Goal: Navigation & Orientation: Go to known website

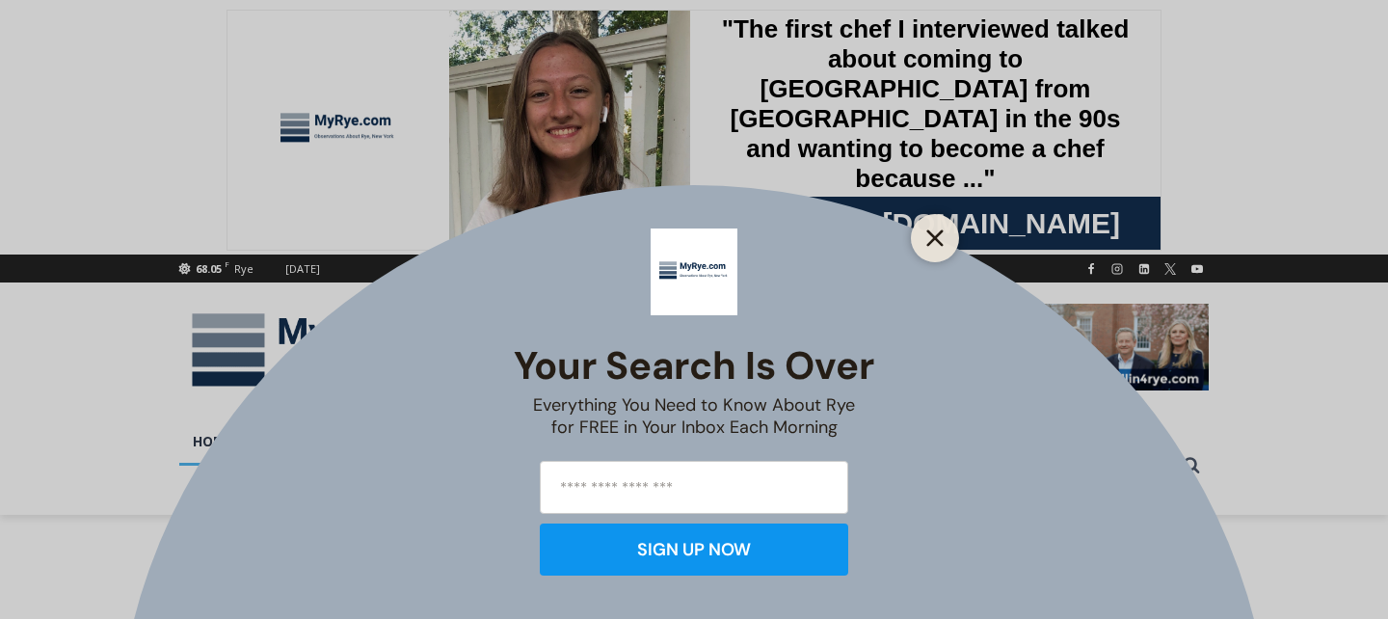
click at [943, 235] on icon "Close" at bounding box center [934, 237] width 17 height 17
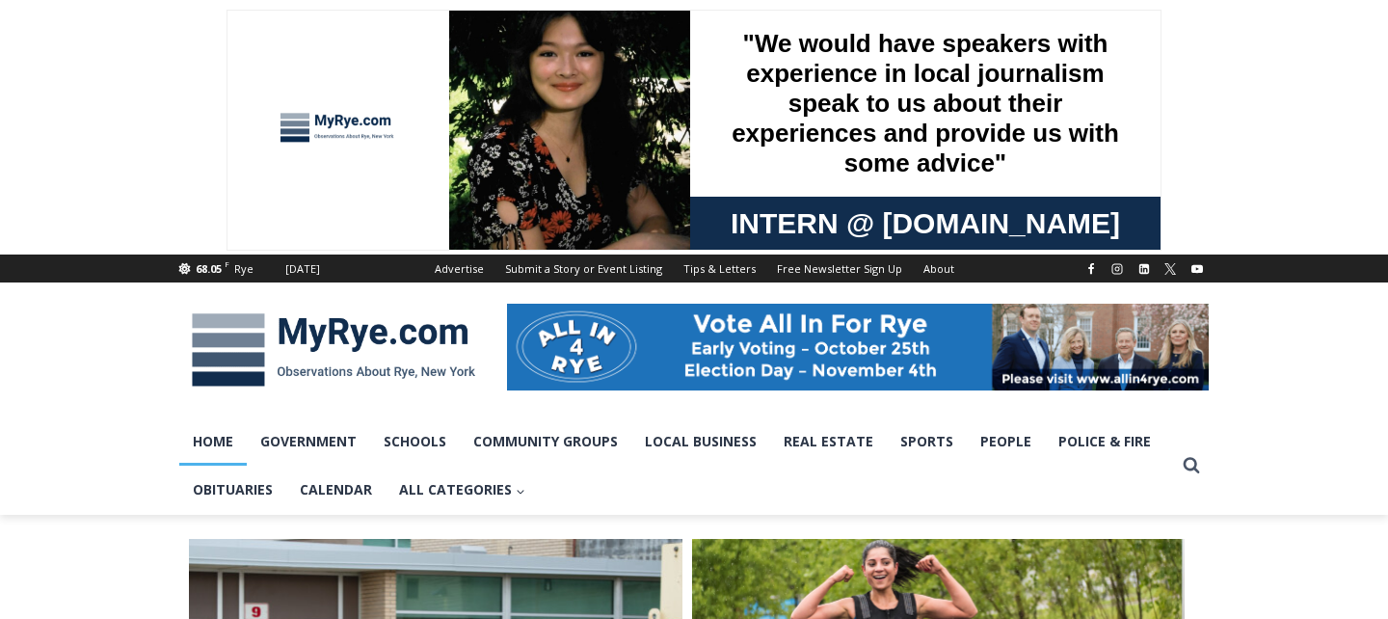
click at [259, 340] on img at bounding box center [333, 350] width 308 height 100
